Goal: Task Accomplishment & Management: Use online tool/utility

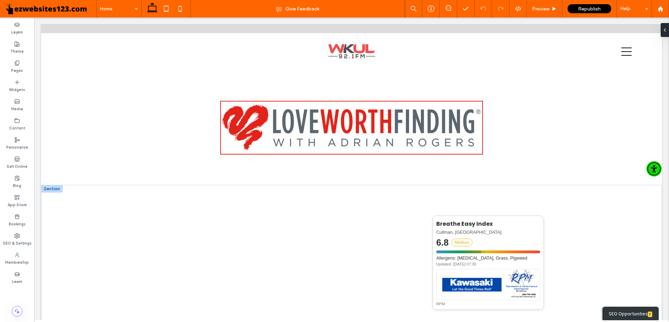
click at [468, 278] on img at bounding box center [488, 284] width 103 height 31
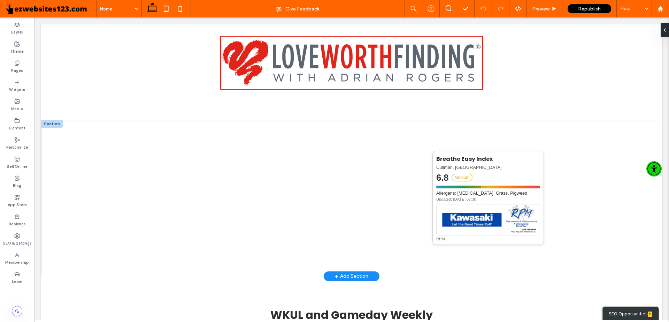
scroll to position [71, 0]
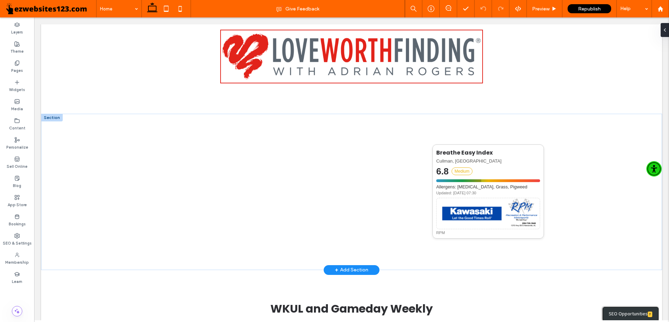
drag, startPoint x: 506, startPoint y: 193, endPoint x: 63, endPoint y: 18, distance: 476.3
click at [506, 193] on div "Updated: [DATE] 07:30" at bounding box center [488, 193] width 104 height 4
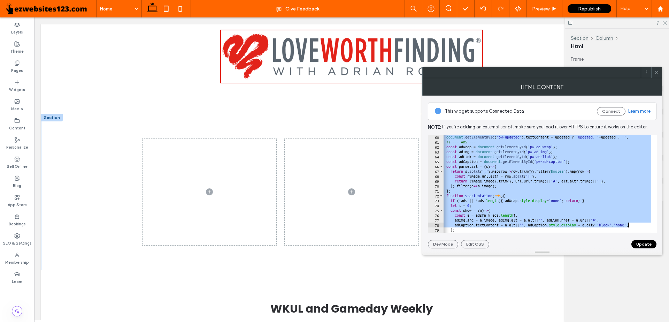
scroll to position [342, 0]
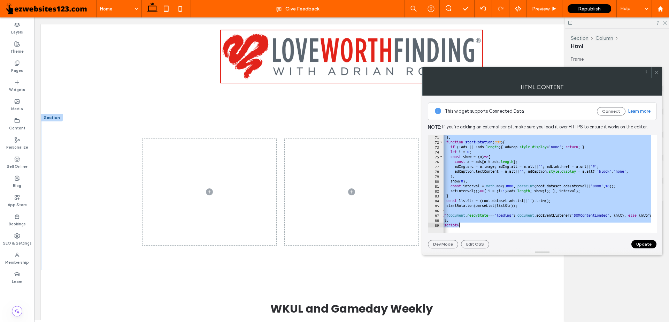
drag, startPoint x: 445, startPoint y: 135, endPoint x: 660, endPoint y: 260, distance: 249.0
click at [660, 260] on body ".wqwq-1{fill:#231f20;} .cls-1q, .cls-2q { fill-rule: evenodd; } .cls-2q { fill:…" at bounding box center [334, 161] width 669 height 322
type textarea "**********"
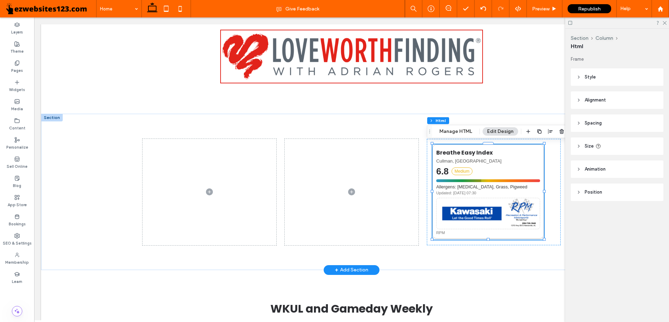
click at [510, 184] on div "Allergens: [MEDICAL_DATA], Grass, Pigweed" at bounding box center [488, 186] width 104 height 5
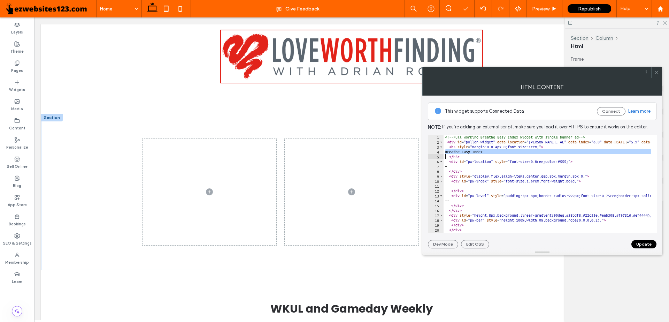
type textarea "**********"
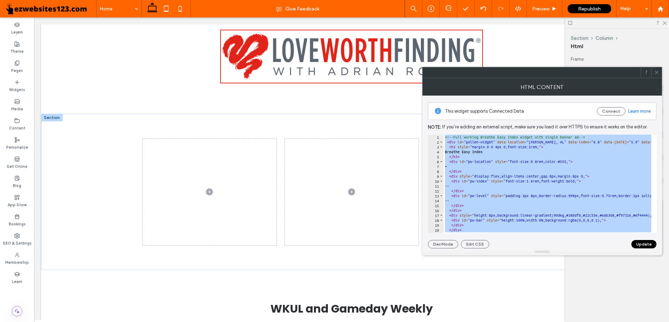
paste textarea "Cursor at row 89"
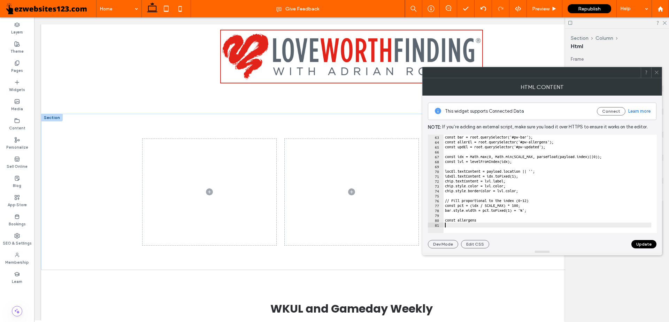
scroll to position [303, 0]
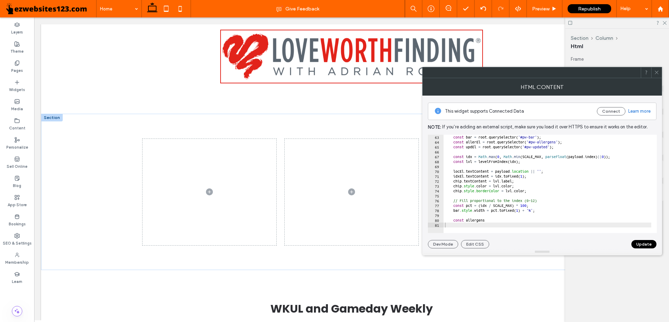
click at [652, 244] on button "Update" at bounding box center [644, 244] width 25 height 8
click at [600, 7] on span "Republish" at bounding box center [589, 9] width 23 height 6
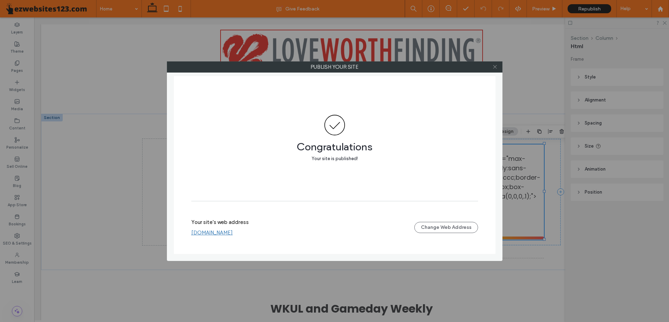
click at [497, 67] on icon at bounding box center [495, 66] width 5 height 5
